Goal: Transaction & Acquisition: Book appointment/travel/reservation

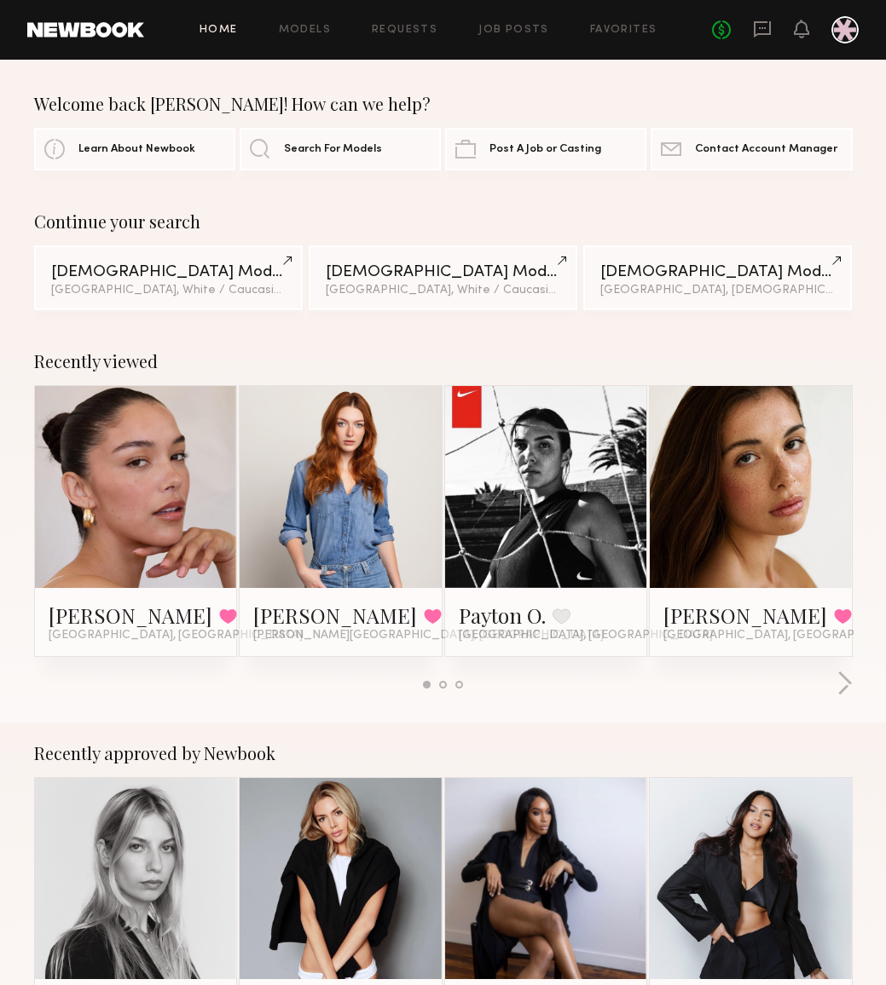
click at [58, 506] on div at bounding box center [136, 487] width 202 height 202
click at [98, 621] on link "[PERSON_NAME]" at bounding box center [131, 615] width 164 height 27
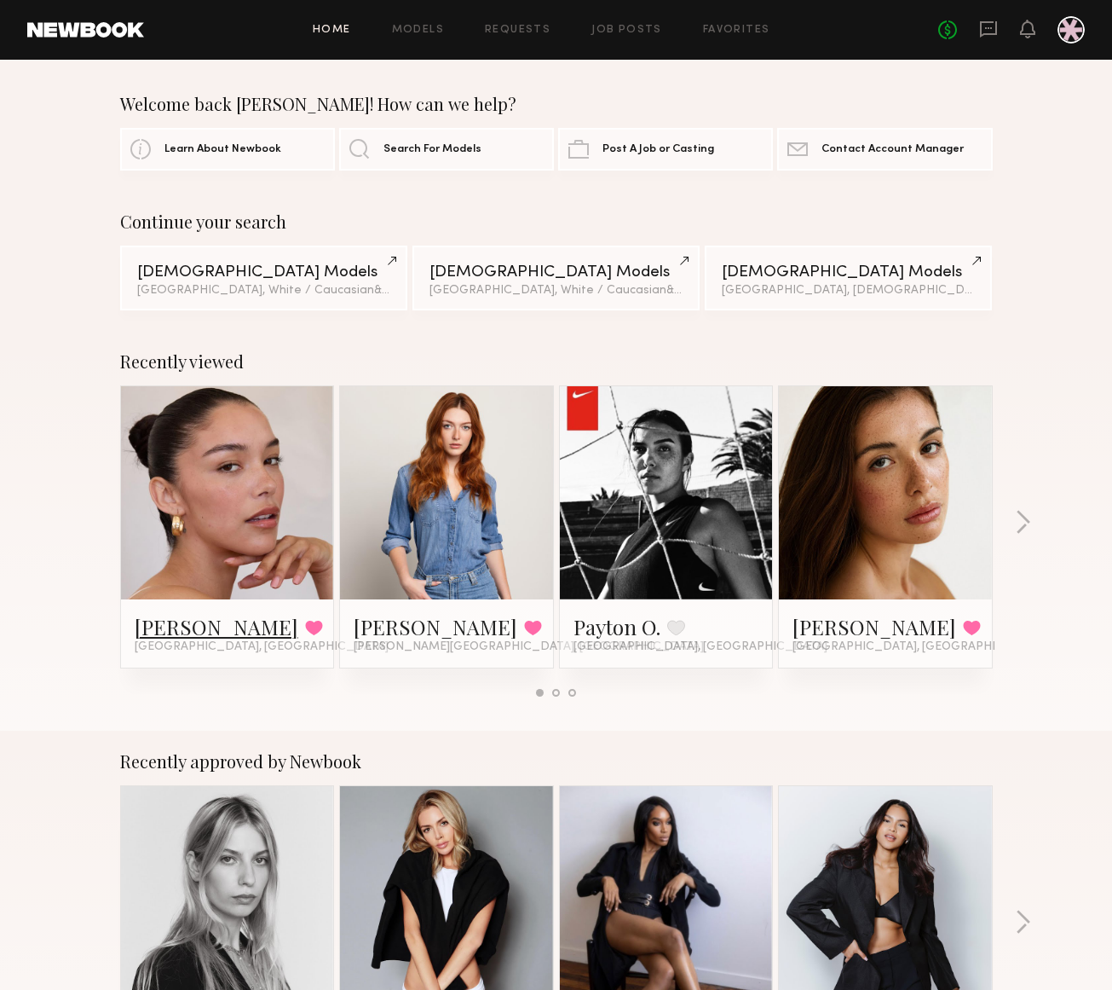
click at [167, 625] on link "[PERSON_NAME]" at bounding box center [217, 626] width 164 height 27
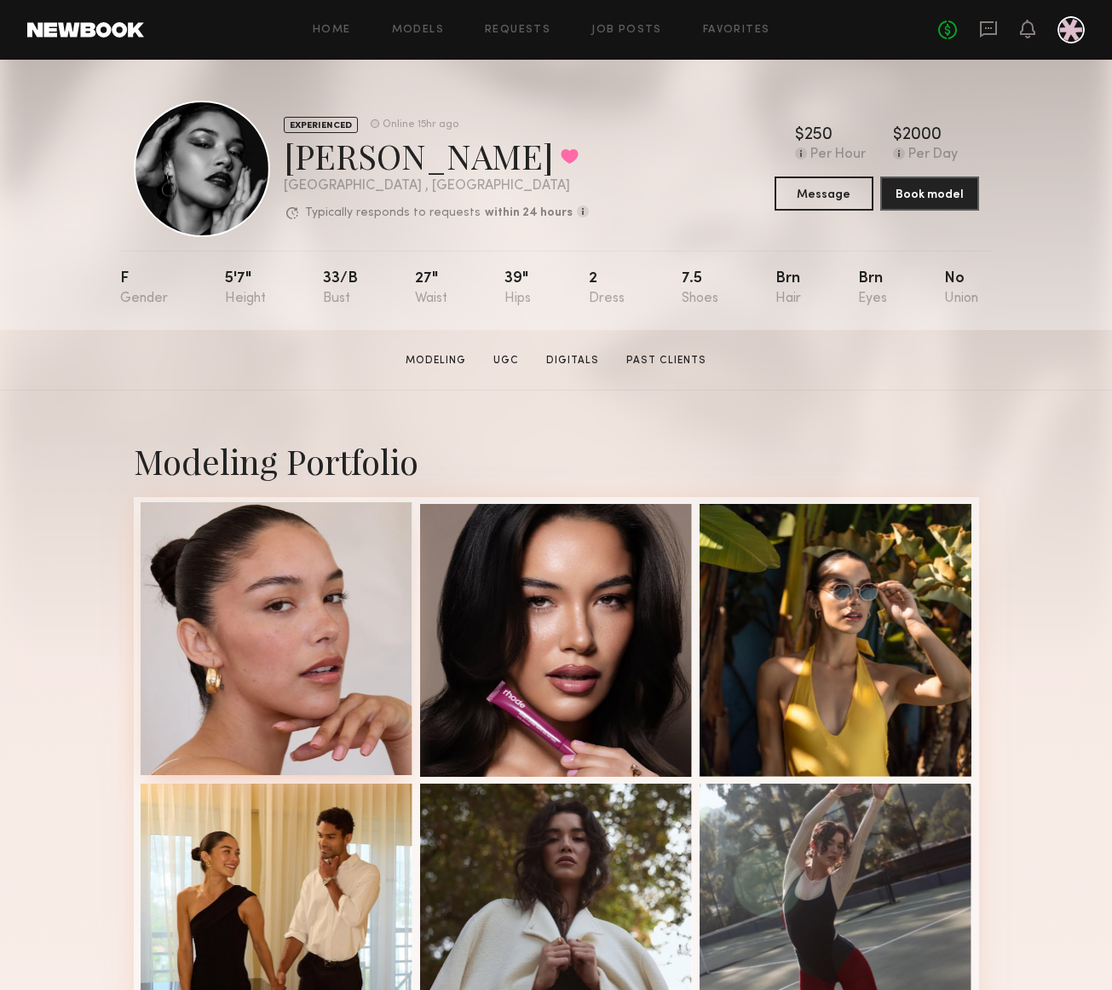
click at [280, 537] on div at bounding box center [277, 638] width 273 height 273
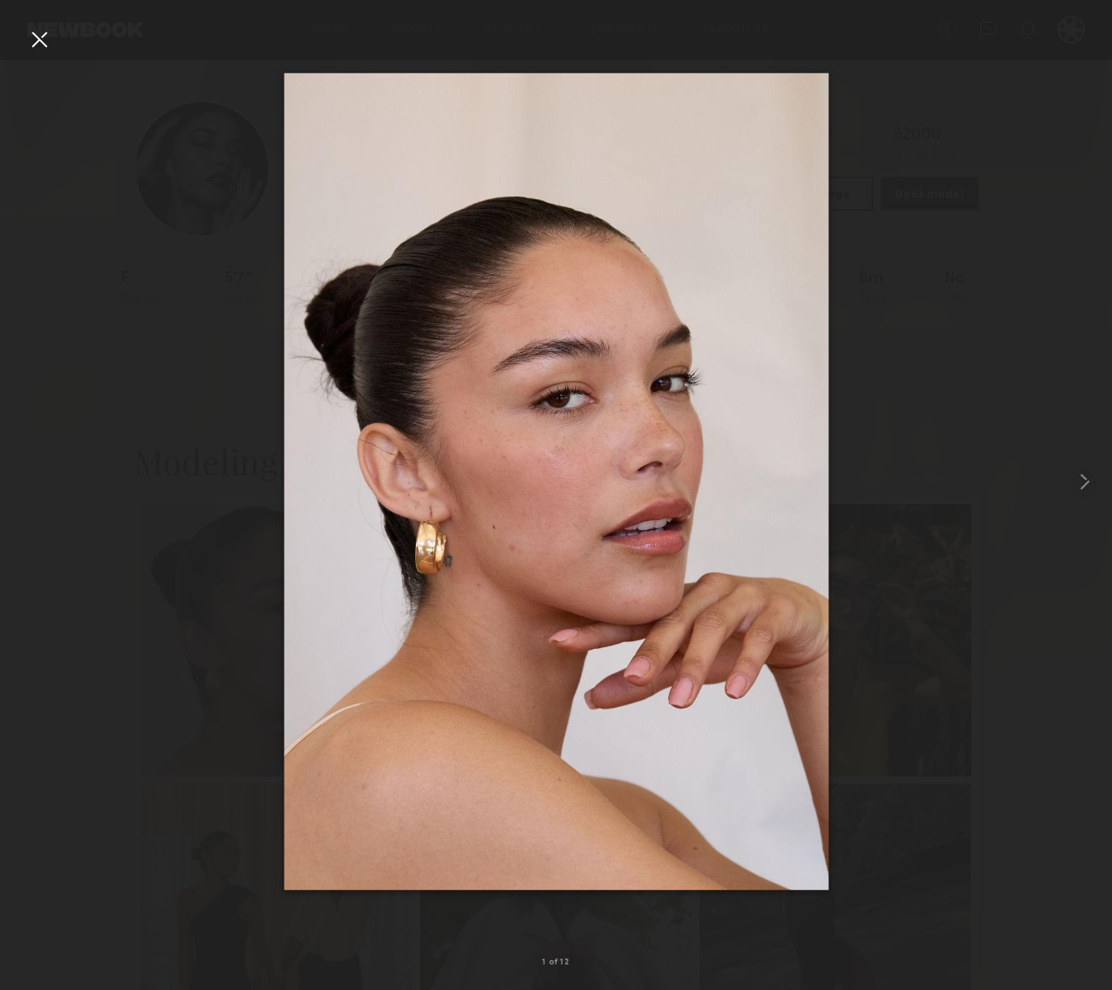
click at [32, 38] on div at bounding box center [39, 39] width 27 height 27
